Goal: Transaction & Acquisition: Download file/media

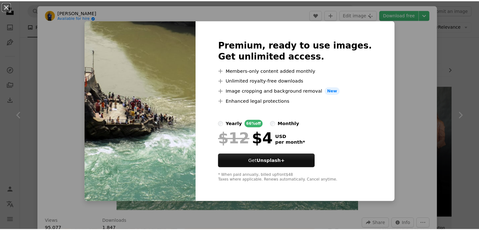
scroll to position [441, 0]
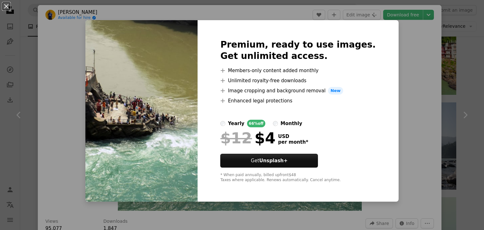
click at [405, 138] on div "An X shape Premium, ready to use images. Get unlimited access. A plus sign Memb…" at bounding box center [242, 115] width 484 height 230
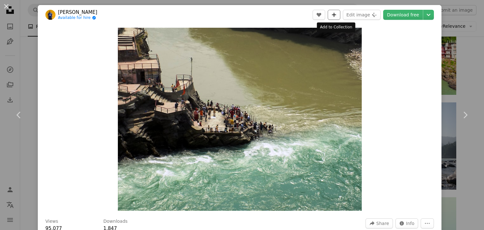
click at [331, 13] on button "A plus sign" at bounding box center [334, 15] width 13 height 10
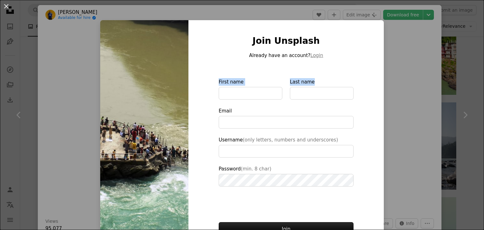
click at [374, 78] on div "Join Unsplash Already have an account? Login First name Last name Email Usernam…" at bounding box center [285, 142] width 195 height 245
click at [413, 79] on div "An X shape Join Unsplash Already have an account? Login First name Last name Em…" at bounding box center [242, 115] width 484 height 230
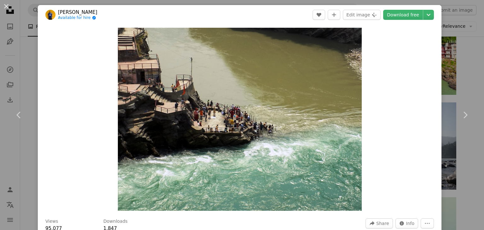
click at [450, 70] on div "An X shape Chevron left Chevron right [PERSON_NAME] Available for hire A checkm…" at bounding box center [242, 115] width 484 height 230
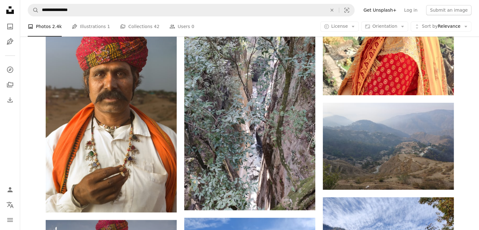
scroll to position [1323, 0]
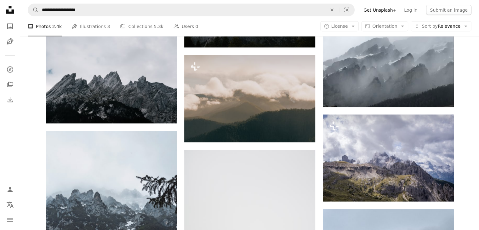
scroll to position [126, 0]
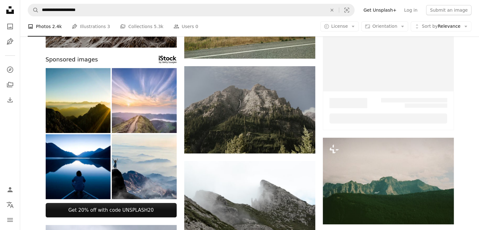
scroll to position [1386, 0]
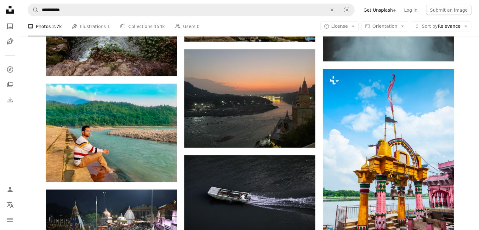
scroll to position [2425, 0]
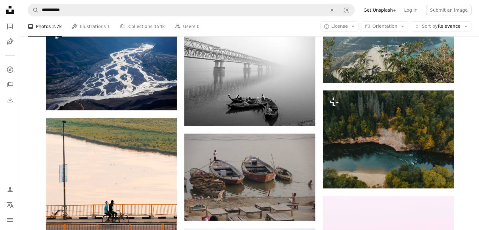
click at [19, 1] on nav "Unsplash logo Unsplash Home A photo Pen Tool A compass A stack of folders Downl…" at bounding box center [10, 115] width 20 height 230
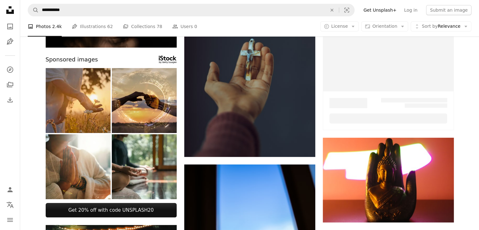
scroll to position [504, 0]
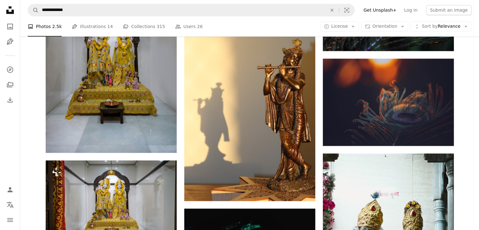
scroll to position [1480, 0]
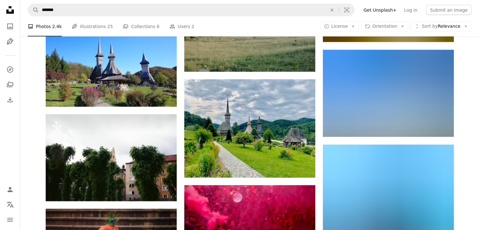
scroll to position [976, 0]
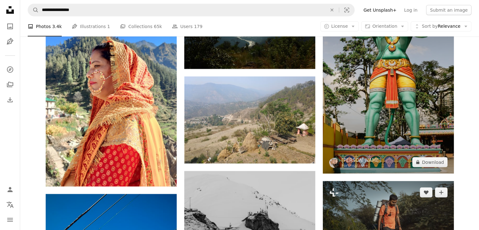
scroll to position [6505, 0]
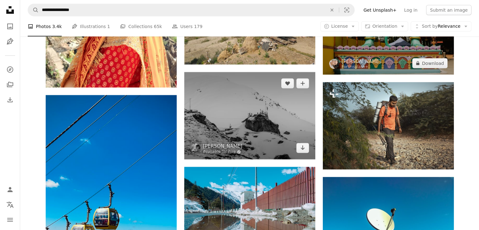
drag, startPoint x: 389, startPoint y: 113, endPoint x: 254, endPoint y: 136, distance: 136.4
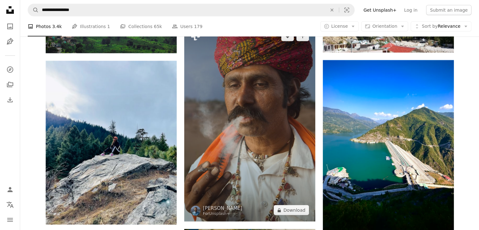
scroll to position [9182, 0]
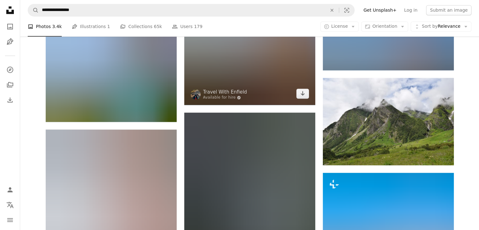
scroll to position [5907, 0]
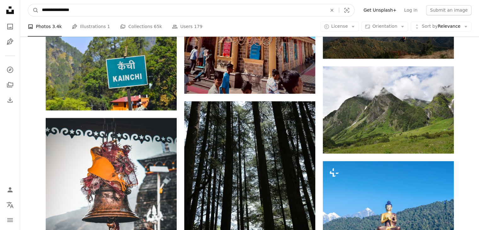
click at [277, 11] on input "**********" at bounding box center [182, 10] width 286 height 12
type input "*"
type input "*****"
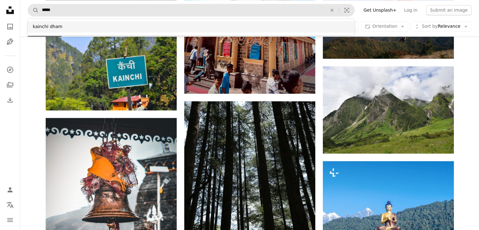
click at [287, 27] on div "kainchi dham" at bounding box center [191, 26] width 327 height 11
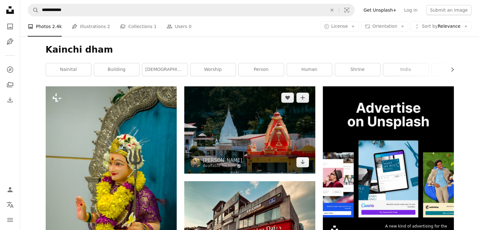
click at [259, 151] on img at bounding box center [249, 129] width 131 height 87
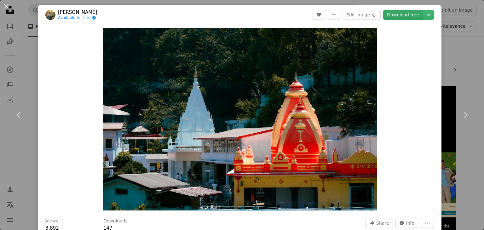
click at [411, 12] on link "Download free" at bounding box center [403, 15] width 40 height 10
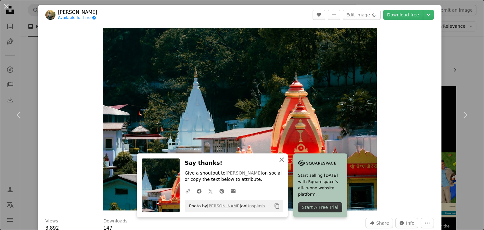
click at [278, 161] on icon "An X shape" at bounding box center [282, 160] width 8 height 8
